Goal: Navigation & Orientation: Go to known website

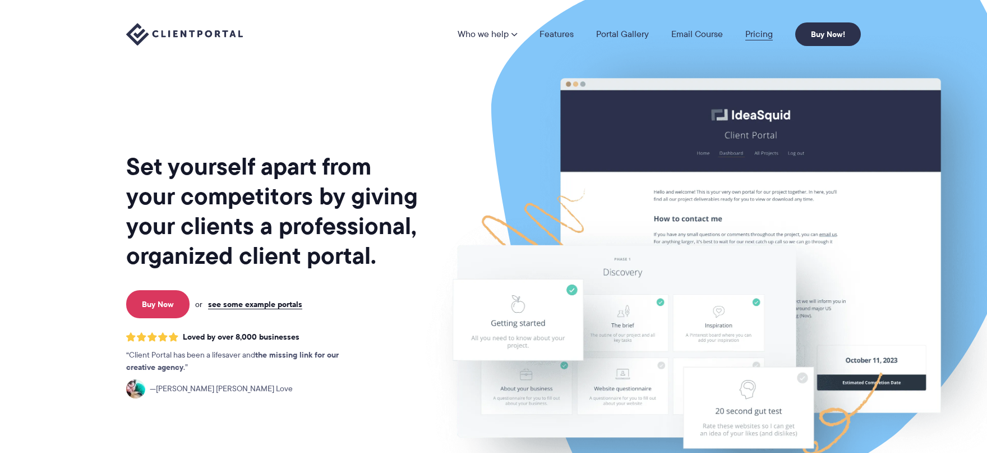
click at [758, 39] on link "Pricing" at bounding box center [759, 34] width 27 height 9
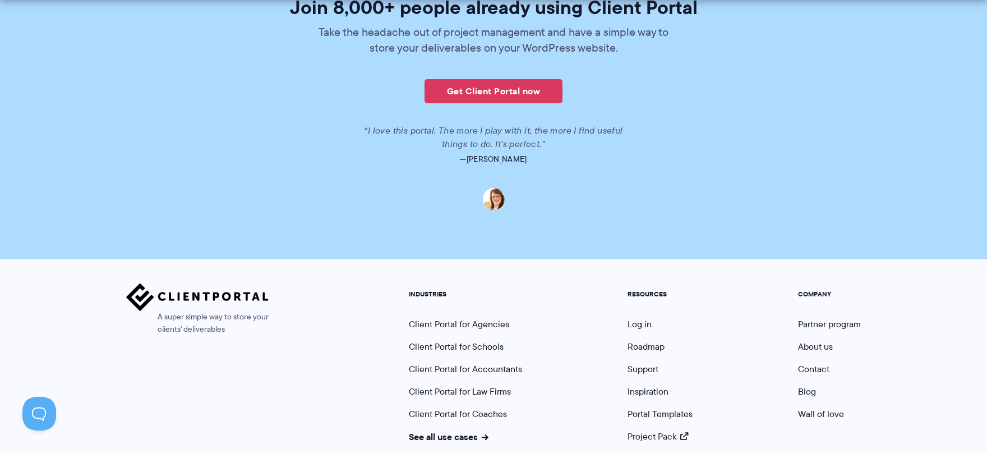
scroll to position [2804, 0]
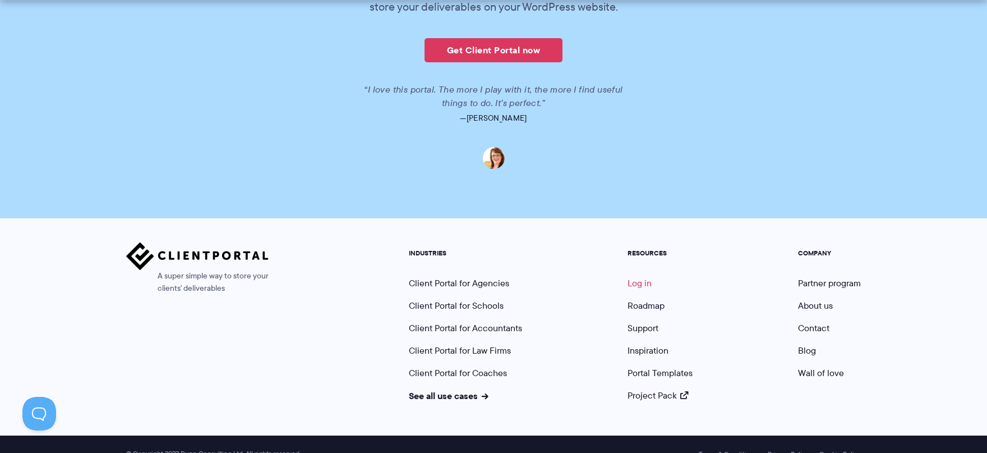
click at [641, 277] on link "Log in" at bounding box center [640, 283] width 24 height 13
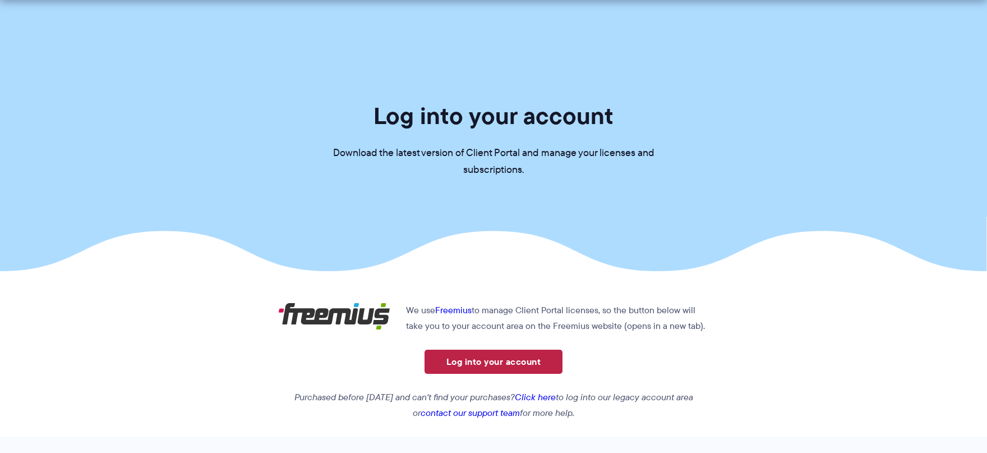
scroll to position [237, 0]
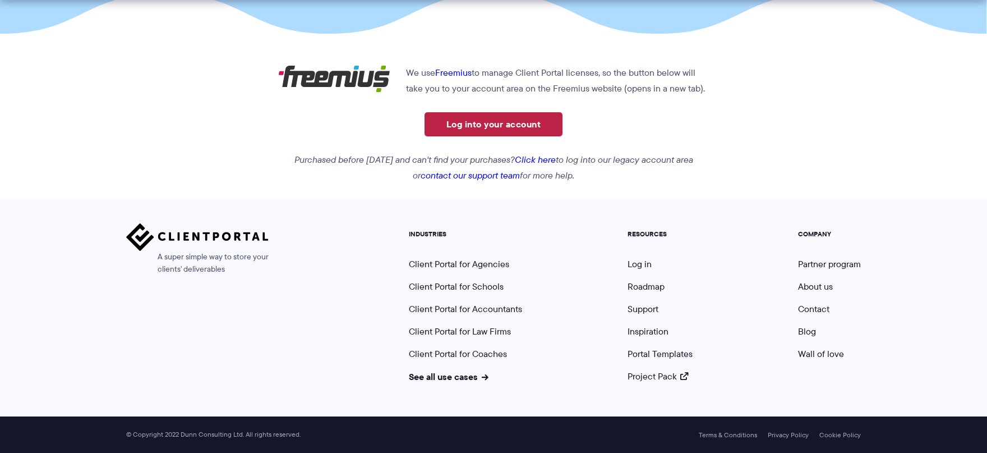
click at [534, 122] on link "Log into your account" at bounding box center [494, 124] width 138 height 24
